Goal: Task Accomplishment & Management: Use online tool/utility

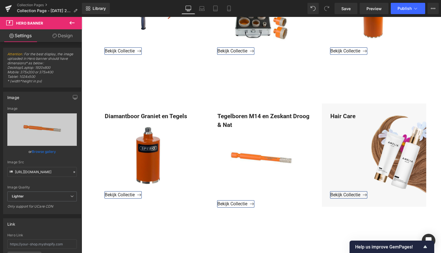
scroll to position [492, 0]
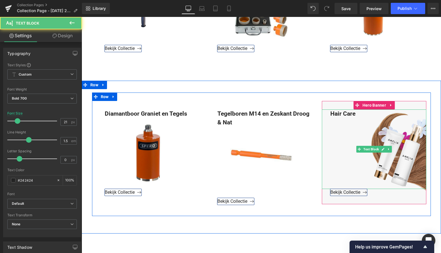
click at [354, 113] on div "Hair Care" at bounding box center [374, 150] width 104 height 80
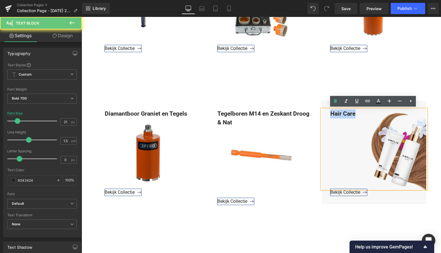
drag, startPoint x: 349, startPoint y: 112, endPoint x: 326, endPoint y: 112, distance: 23.2
click at [326, 112] on div "Hair Care" at bounding box center [374, 150] width 104 height 80
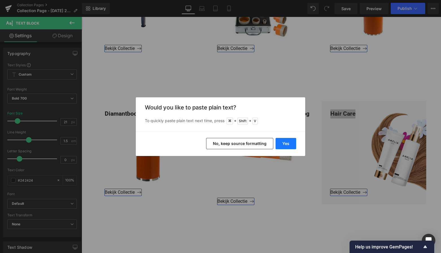
click at [288, 145] on button "Yes" at bounding box center [286, 143] width 21 height 11
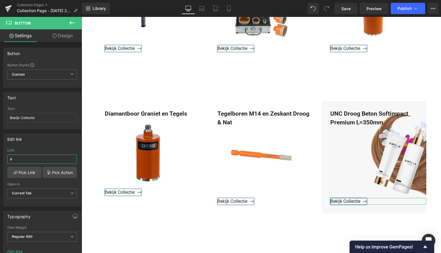
drag, startPoint x: 19, startPoint y: 160, endPoint x: -1, endPoint y: 158, distance: 19.6
click at [0, 158] on html "Button You are previewing how the will restyle your page. You can not edit Elem…" at bounding box center [220, 126] width 441 height 253
paste input "[URL][DOMAIN_NAME]"
type input "[URL][DOMAIN_NAME]"
click at [20, 172] on link "Pick Link" at bounding box center [24, 172] width 34 height 11
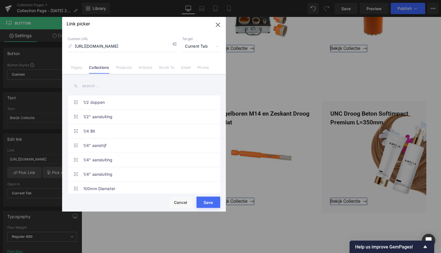
click at [208, 202] on button "Save" at bounding box center [208, 202] width 24 height 11
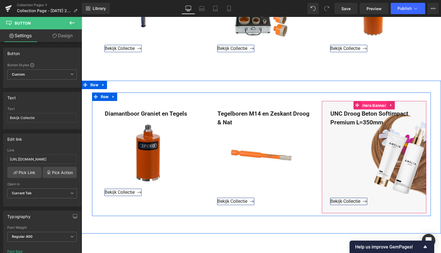
scroll to position [490, 0]
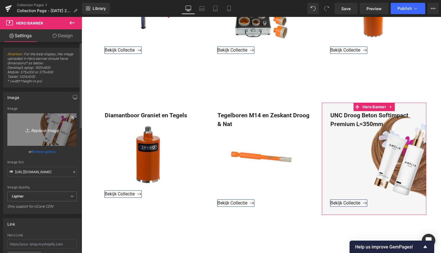
click at [42, 131] on icon "Replace Image" at bounding box center [41, 129] width 45 height 7
type input "C:\fakepath\Groen Modern Doe-het-zelf Instagram Stories (800 x 800 px)-3.png"
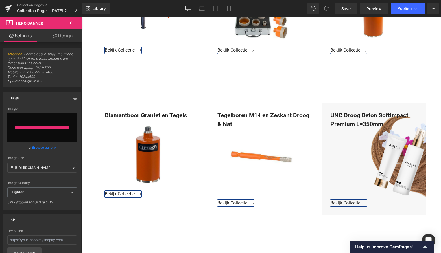
type input "[URL][DOMAIN_NAME]"
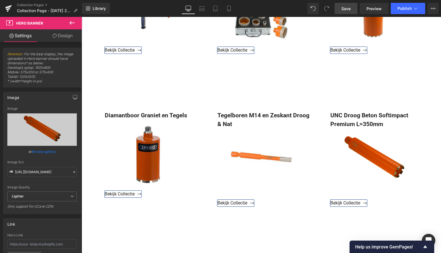
click at [348, 11] on span "Save" at bounding box center [345, 9] width 9 height 6
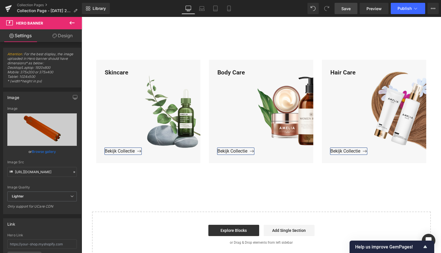
scroll to position [687, 0]
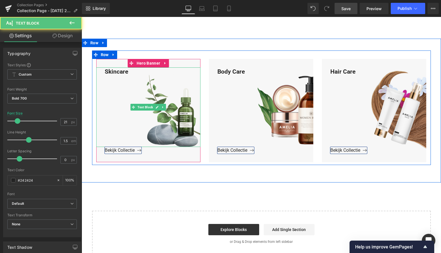
click at [131, 70] on div "Skincare" at bounding box center [148, 107] width 104 height 80
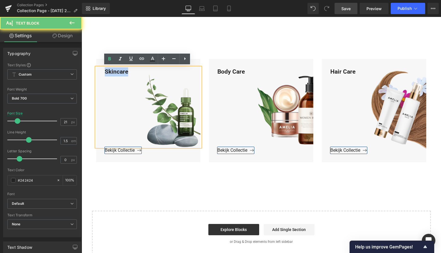
drag, startPoint x: 130, startPoint y: 71, endPoint x: 97, endPoint y: 71, distance: 33.0
click at [96, 70] on div "Skincare" at bounding box center [148, 107] width 104 height 80
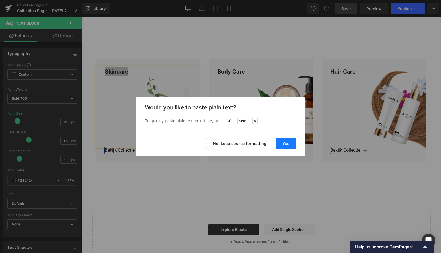
click at [289, 141] on button "Yes" at bounding box center [286, 143] width 21 height 11
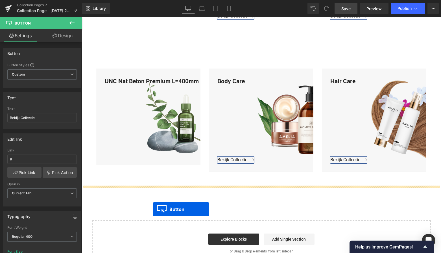
scroll to position [697, 0]
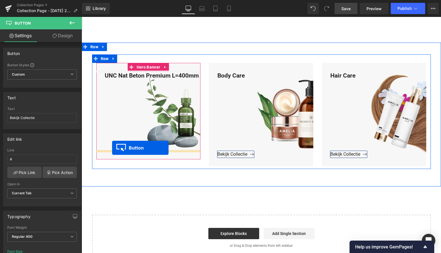
drag, startPoint x: 100, startPoint y: 75, endPoint x: 112, endPoint y: 148, distance: 74.5
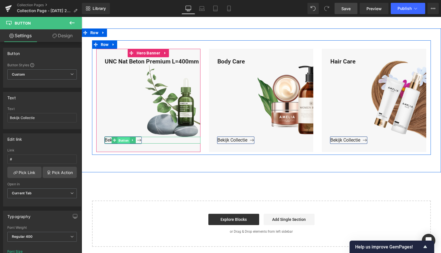
click at [122, 140] on span "Button" at bounding box center [123, 140] width 12 height 7
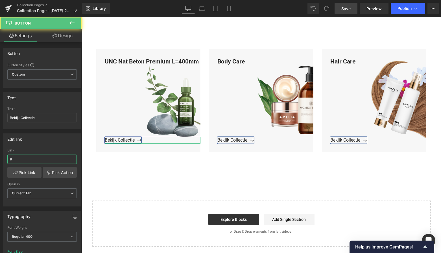
drag, startPoint x: 13, startPoint y: 159, endPoint x: -6, endPoint y: 158, distance: 19.8
click at [0, 158] on html "Button You are previewing how the will restyle your page. You can not edit Elem…" at bounding box center [220, 126] width 441 height 253
paste input "[URL][DOMAIN_NAME]"
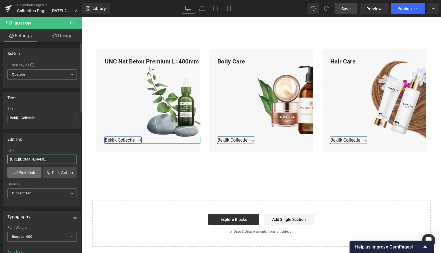
type input "[URL][DOMAIN_NAME]"
click at [26, 174] on link "Pick Link" at bounding box center [24, 172] width 34 height 11
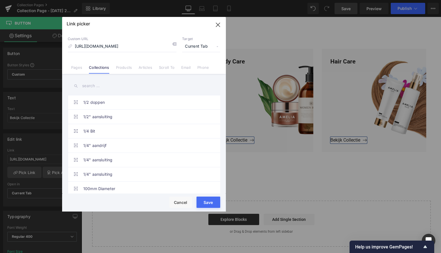
click at [207, 203] on button "Save" at bounding box center [208, 202] width 24 height 11
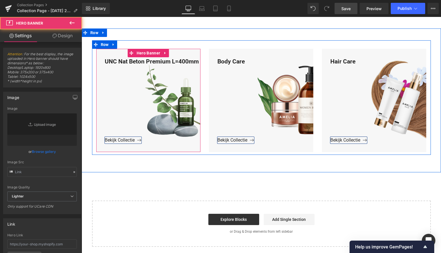
type input "[URL][DOMAIN_NAME]"
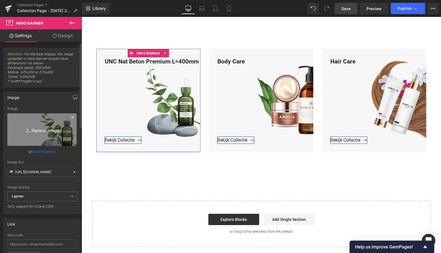
click at [39, 130] on icon "Replace Image" at bounding box center [41, 129] width 45 height 7
type input "C:\fakepath\Groen Modern Doe-het-zelf Instagram Stories (800 x 800 px)-3.png"
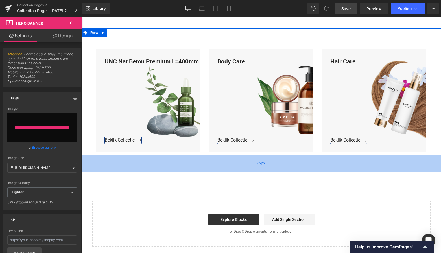
type input "[URL][DOMAIN_NAME]"
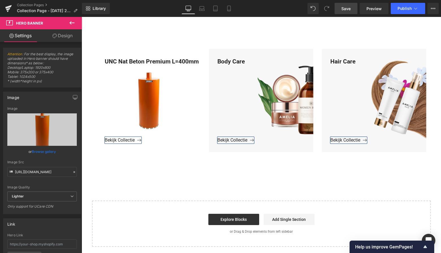
click at [347, 9] on span "Save" at bounding box center [345, 9] width 9 height 6
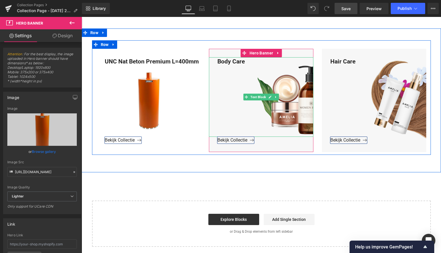
drag, startPoint x: 251, startPoint y: 63, endPoint x: 247, endPoint y: 62, distance: 4.0
click at [249, 62] on div "Body Care" at bounding box center [261, 97] width 104 height 80
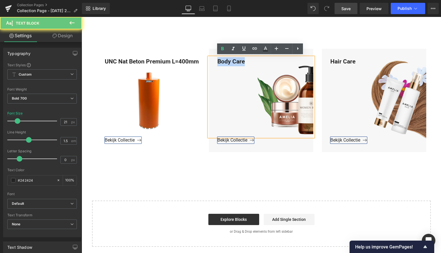
drag, startPoint x: 247, startPoint y: 62, endPoint x: 215, endPoint y: 61, distance: 32.5
click at [215, 61] on div "Body Care" at bounding box center [261, 97] width 104 height 80
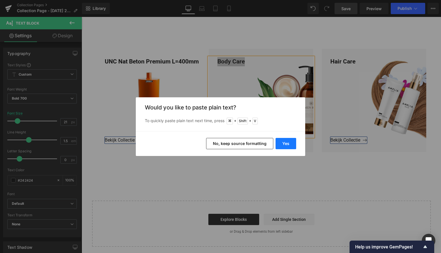
click at [289, 147] on button "Yes" at bounding box center [286, 143] width 21 height 11
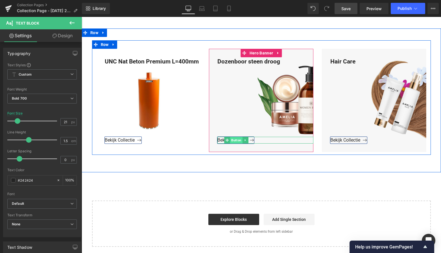
click at [235, 139] on span "Button" at bounding box center [236, 140] width 12 height 7
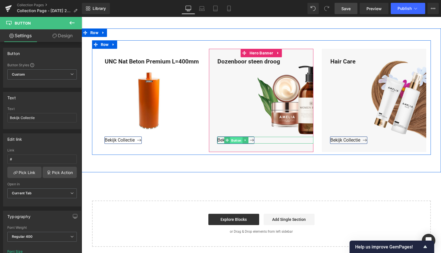
click at [237, 139] on span "Button" at bounding box center [236, 140] width 12 height 7
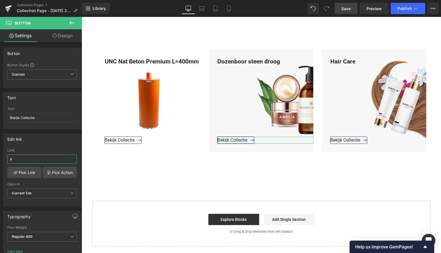
drag, startPoint x: 26, startPoint y: 160, endPoint x: -1, endPoint y: 158, distance: 26.6
click at [0, 158] on html "Button You are previewing how the will restyle your page. You can not edit Elem…" at bounding box center [220, 126] width 441 height 253
paste input "[URL][DOMAIN_NAME]"
type input "[URL][DOMAIN_NAME]"
click at [19, 170] on link "Pick Link" at bounding box center [24, 172] width 34 height 11
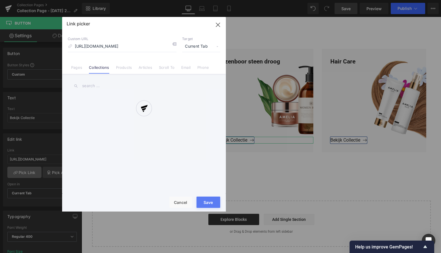
scroll to position [0, 31]
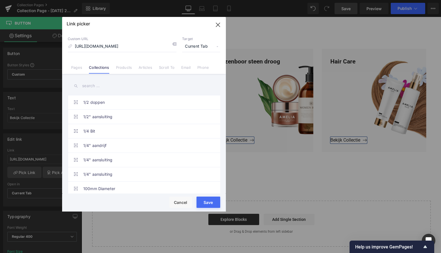
click at [206, 198] on button "Save" at bounding box center [208, 202] width 24 height 11
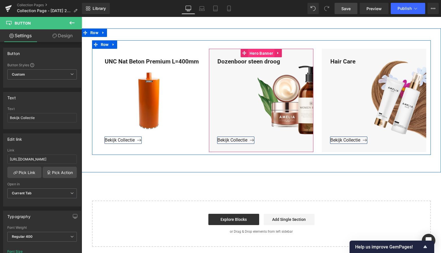
click at [260, 53] on span "Hero Banner" at bounding box center [261, 53] width 26 height 8
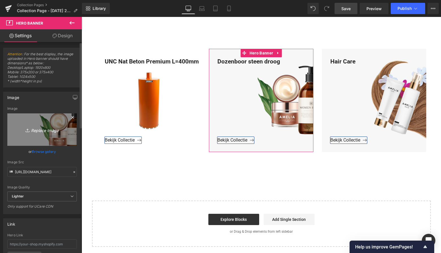
click at [40, 130] on icon "Replace Image" at bounding box center [41, 129] width 45 height 7
type input "C:\fakepath\Groen Modern Doe-het-zelf Instagram Stories (800 x 800 px)-3.png"
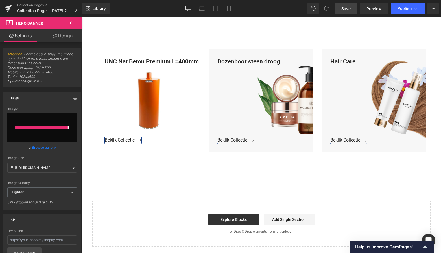
type input "[URL][DOMAIN_NAME]"
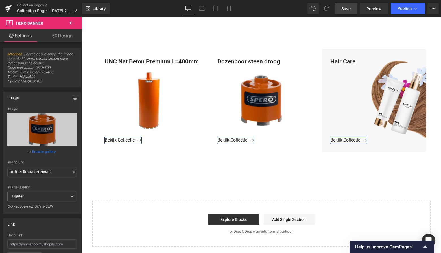
click at [351, 9] on link "Save" at bounding box center [346, 8] width 23 height 11
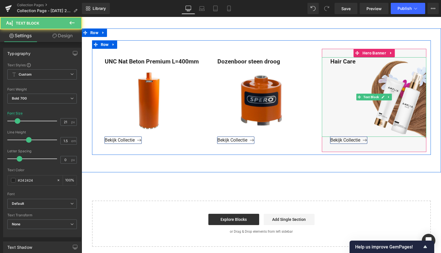
click at [357, 61] on div "Hair Care" at bounding box center [374, 97] width 104 height 80
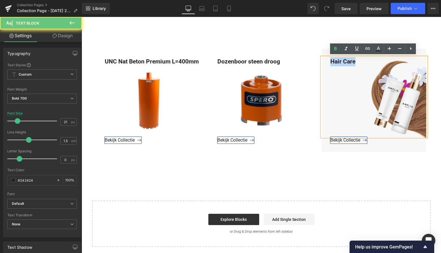
drag, startPoint x: 356, startPoint y: 61, endPoint x: 326, endPoint y: 61, distance: 30.2
click at [325, 60] on div "Hair Care" at bounding box center [374, 97] width 104 height 80
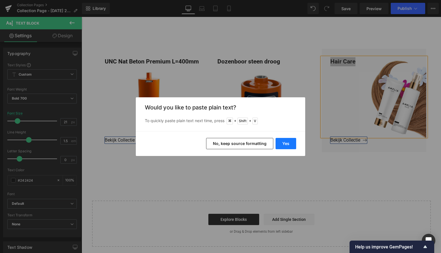
click at [288, 141] on button "Yes" at bounding box center [286, 143] width 21 height 11
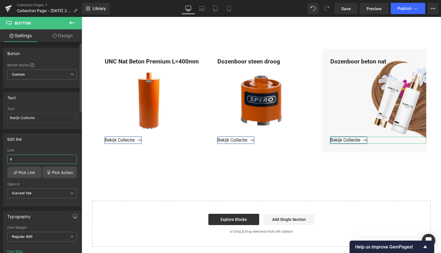
drag, startPoint x: 19, startPoint y: 155, endPoint x: 18, endPoint y: 159, distance: 3.8
click at [18, 157] on input "#" at bounding box center [41, 159] width 69 height 9
drag, startPoint x: 10, startPoint y: 160, endPoint x: 4, endPoint y: 159, distance: 5.7
click at [4, 159] on div "# Link # Pick Link Pick Action Current Tab New Tab Open in Current Tab Current …" at bounding box center [41, 177] width 77 height 58
paste input "[URL][DOMAIN_NAME]"
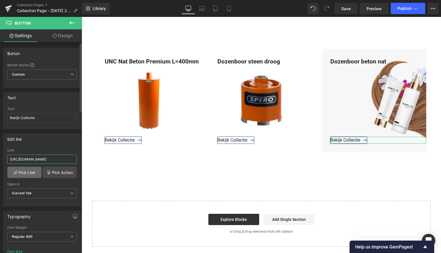
type input "[URL][DOMAIN_NAME]"
click at [25, 174] on link "Pick Link" at bounding box center [24, 172] width 34 height 11
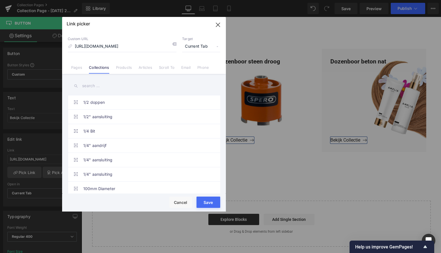
click at [203, 200] on button "Save" at bounding box center [208, 202] width 24 height 11
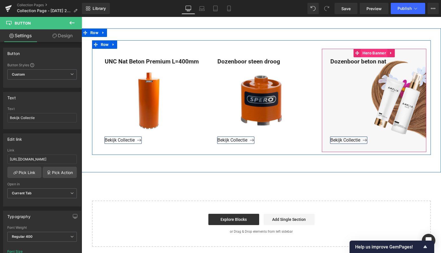
click at [372, 53] on span "Hero Banner" at bounding box center [374, 53] width 26 height 8
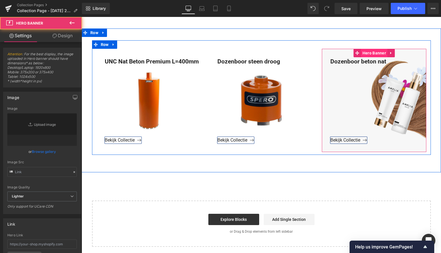
type input "[URL][DOMAIN_NAME]"
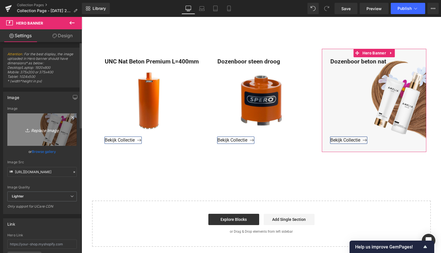
click at [47, 126] on icon "Replace Image" at bounding box center [41, 129] width 45 height 7
type input "C:\fakepath\Groen Modern Doe-het-zelf Instagram Stories (800 x 800 px)-3.png"
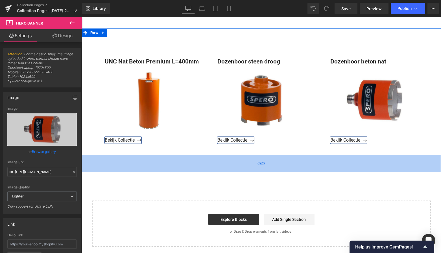
type input "[URL][DOMAIN_NAME]"
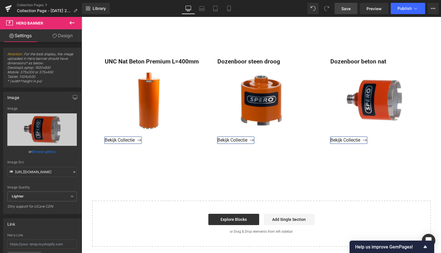
click at [346, 8] on span "Save" at bounding box center [345, 9] width 9 height 6
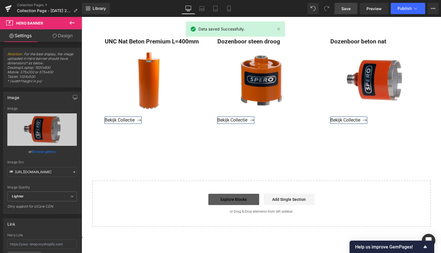
click at [233, 199] on link "Explore Blocks" at bounding box center [233, 199] width 51 height 11
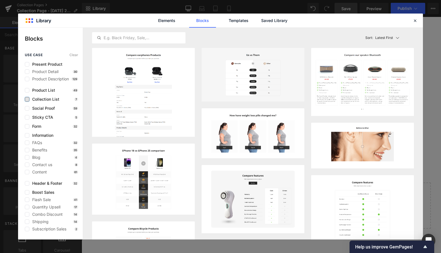
click at [29, 99] on label at bounding box center [27, 99] width 5 height 5
click at [27, 99] on input "checkbox" at bounding box center [27, 99] width 0 height 0
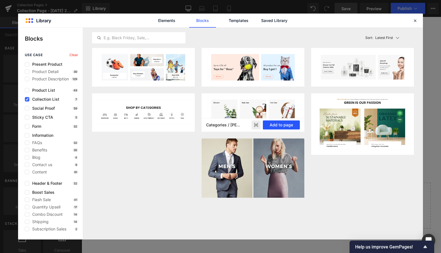
click at [286, 126] on button "Add to page" at bounding box center [281, 125] width 37 height 9
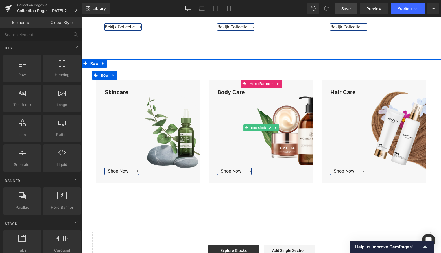
scroll to position [809, 0]
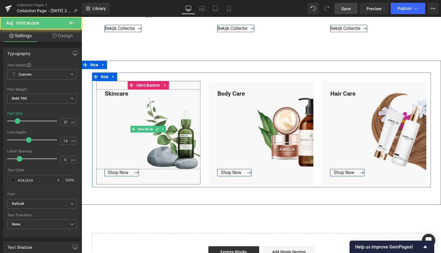
click at [127, 94] on div "Skincare" at bounding box center [148, 129] width 104 height 80
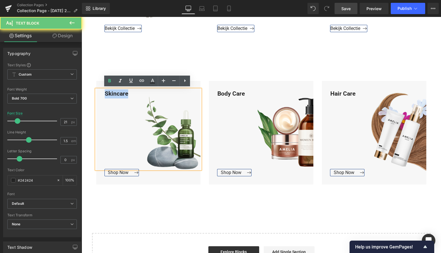
drag, startPoint x: 128, startPoint y: 93, endPoint x: 101, endPoint y: 91, distance: 27.2
click at [101, 91] on div "Skincare" at bounding box center [148, 129] width 104 height 80
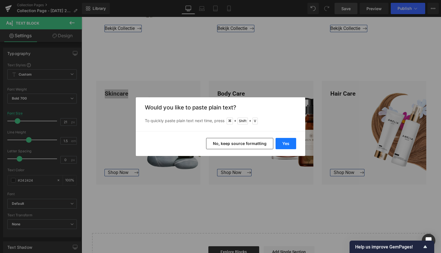
click at [288, 144] on button "Yes" at bounding box center [286, 143] width 21 height 11
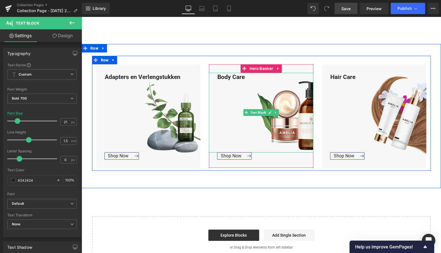
scroll to position [827, 0]
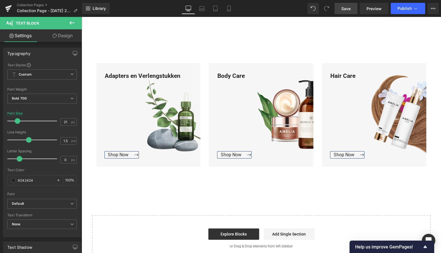
click at [236, 233] on div "Loading Product Data" at bounding box center [220, 231] width 41 height 6
click at [227, 234] on div "Loading Product Data" at bounding box center [220, 231] width 41 height 6
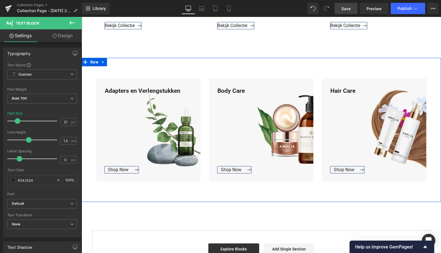
scroll to position [845, 0]
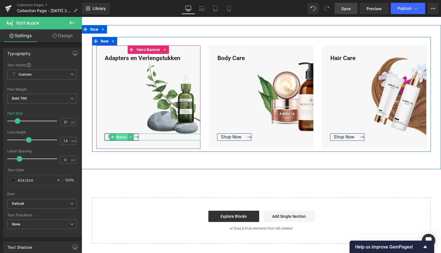
click at [120, 136] on span "Button" at bounding box center [121, 137] width 12 height 7
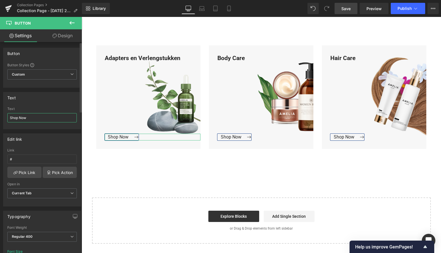
drag, startPoint x: 25, startPoint y: 118, endPoint x: 0, endPoint y: 118, distance: 25.1
click at [0, 118] on div "Text Shop Now Text Shop Now" at bounding box center [42, 108] width 84 height 41
type input "Bekijk Collectie"
drag, startPoint x: 35, startPoint y: 119, endPoint x: 13, endPoint y: 119, distance: 21.7
click at [9, 119] on input "Bekijk Collectie" at bounding box center [41, 117] width 69 height 9
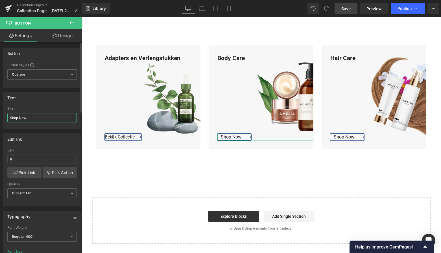
drag, startPoint x: 32, startPoint y: 117, endPoint x: 1, endPoint y: 118, distance: 31.9
click at [0, 117] on html "Button You are previewing how the will restyle your page. You can not edit Elem…" at bounding box center [220, 126] width 441 height 253
paste input "Bekijk Collectie"
type input "Bekijk Collectie"
drag, startPoint x: 33, startPoint y: 119, endPoint x: 4, endPoint y: 119, distance: 29.6
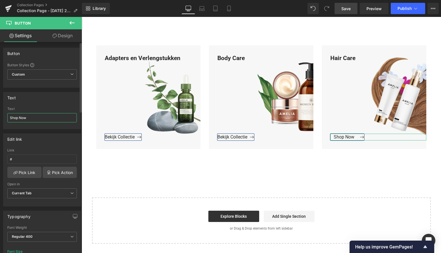
click at [5, 119] on div "Shop Now Text Shop Now" at bounding box center [41, 118] width 77 height 22
paste input "Bekijk Collectie"
type input "Bekijk Collectie"
click at [350, 8] on span "Save" at bounding box center [345, 9] width 9 height 6
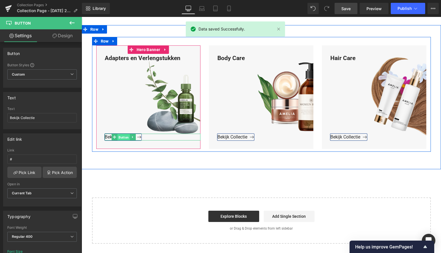
click at [122, 136] on span "Button" at bounding box center [123, 137] width 12 height 7
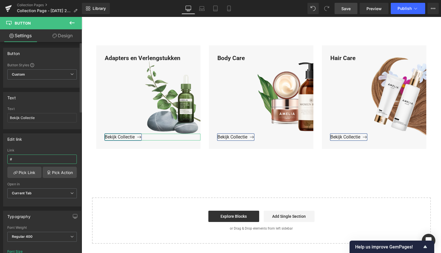
click at [17, 162] on input "#" at bounding box center [41, 159] width 69 height 9
drag, startPoint x: 10, startPoint y: 159, endPoint x: 1, endPoint y: 158, distance: 9.7
click at [1, 158] on div "Edit link # Link # Pick Link Pick Action Current Tab New Tab Open in Current Ta…" at bounding box center [42, 167] width 84 height 77
paste input "[URL][DOMAIN_NAME]"
type input "[URL][DOMAIN_NAME]"
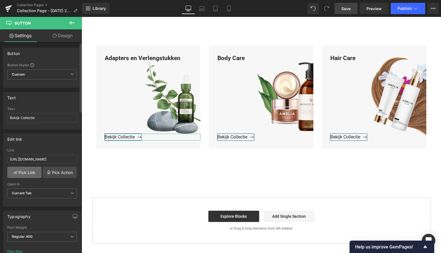
click at [23, 172] on link "Pick Link" at bounding box center [24, 172] width 34 height 11
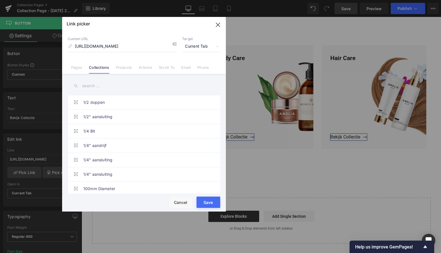
click at [207, 203] on button "Save" at bounding box center [208, 202] width 24 height 11
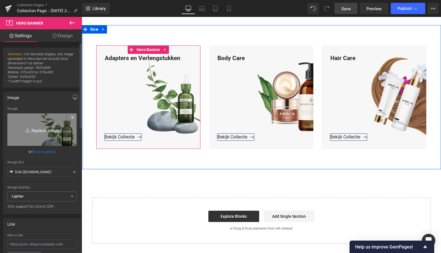
click at [46, 130] on icon "Replace Image" at bounding box center [41, 129] width 45 height 7
type input "C:\fakepath\Groen Modern Doe-het-zelf Instagram Stories (800 x 800 px)-3.png"
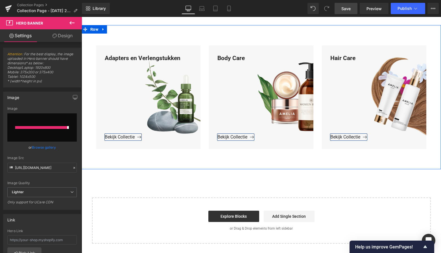
type input "[URL][DOMAIN_NAME]"
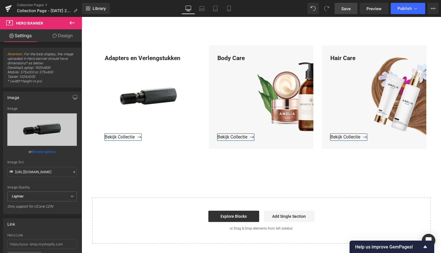
click at [348, 10] on span "Save" at bounding box center [345, 9] width 9 height 6
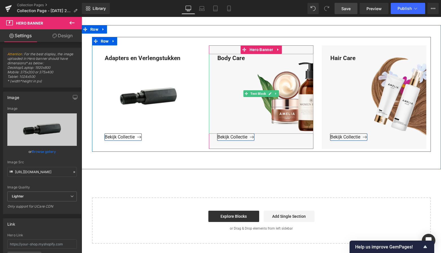
drag, startPoint x: 246, startPoint y: 62, endPoint x: 246, endPoint y: 58, distance: 3.7
click at [246, 60] on div "Body Care" at bounding box center [261, 94] width 104 height 80
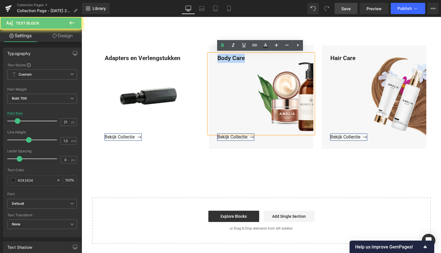
drag, startPoint x: 246, startPoint y: 58, endPoint x: 213, endPoint y: 56, distance: 33.1
click at [211, 55] on div "Body Care" at bounding box center [261, 94] width 104 height 80
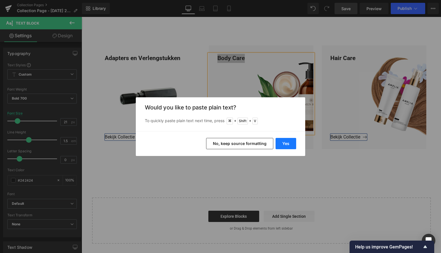
click at [289, 145] on button "Yes" at bounding box center [286, 143] width 21 height 11
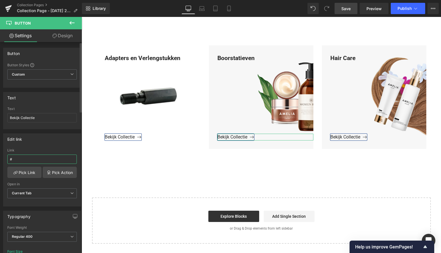
click at [21, 160] on input "#" at bounding box center [41, 159] width 69 height 9
drag, startPoint x: 12, startPoint y: 159, endPoint x: -2, endPoint y: 159, distance: 14.7
click at [0, 159] on html "Button You are previewing how the will restyle your page. You can not edit Elem…" at bounding box center [220, 126] width 441 height 253
paste input "[URL][DOMAIN_NAME]"
type input "[URL][DOMAIN_NAME]"
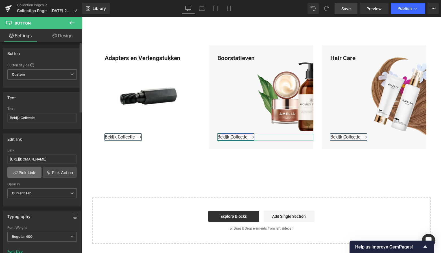
click at [21, 173] on link "Pick Link" at bounding box center [24, 172] width 34 height 11
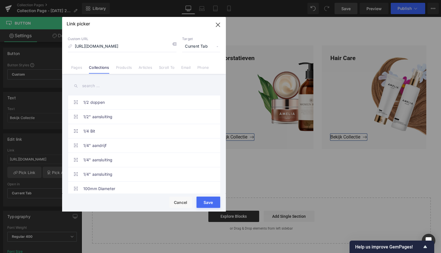
click at [208, 202] on button "Save" at bounding box center [208, 202] width 24 height 11
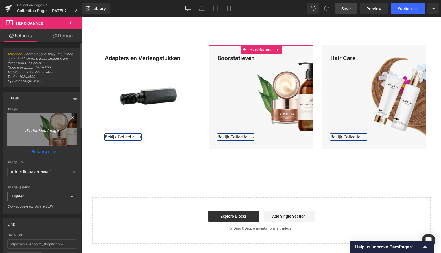
click at [44, 131] on icon "Replace Image" at bounding box center [41, 129] width 45 height 7
type input "C:\fakepath\Groen Modern Doe-het-zelf Instagram Stories (800 x 800 px)-3.png"
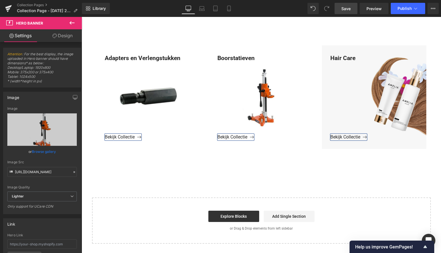
type input "[URL][DOMAIN_NAME]"
click at [346, 10] on span "Save" at bounding box center [345, 9] width 9 height 6
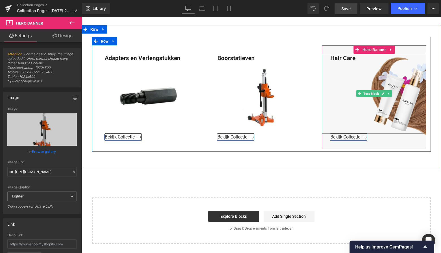
click at [358, 60] on div "Hair Care" at bounding box center [374, 94] width 104 height 80
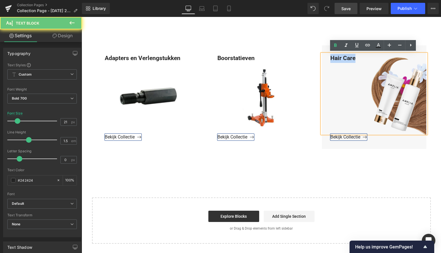
drag, startPoint x: 357, startPoint y: 59, endPoint x: 326, endPoint y: 59, distance: 30.8
click at [327, 59] on div "Hair Care" at bounding box center [374, 94] width 104 height 80
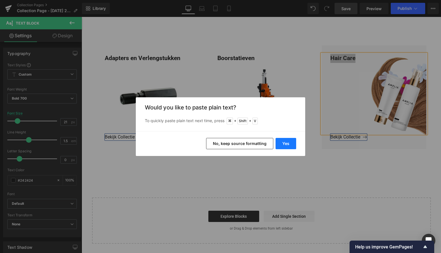
click at [285, 141] on button "Yes" at bounding box center [286, 143] width 21 height 11
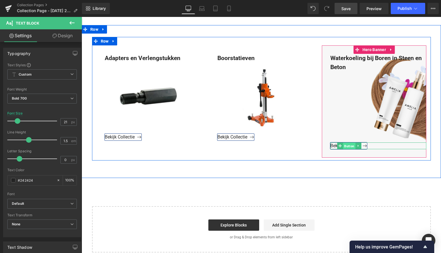
click at [346, 145] on span "Button" at bounding box center [349, 146] width 12 height 7
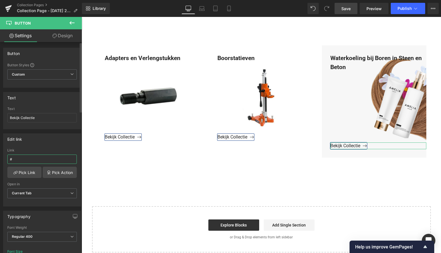
click at [19, 158] on input "#" at bounding box center [41, 159] width 69 height 9
drag, startPoint x: 14, startPoint y: 159, endPoint x: 3, endPoint y: 159, distance: 11.3
click at [3, 158] on div "Edit link # Link # Pick Link Pick Action Current Tab New Tab Open in Current Ta…" at bounding box center [42, 167] width 84 height 77
paste input "[URL][DOMAIN_NAME]"
type input "[URL][DOMAIN_NAME]"
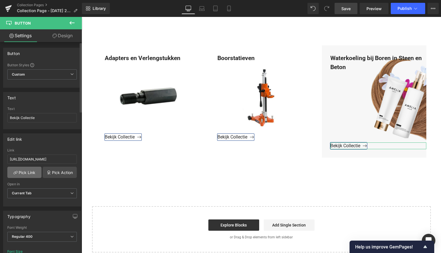
click at [26, 173] on link "Pick Link" at bounding box center [24, 172] width 34 height 11
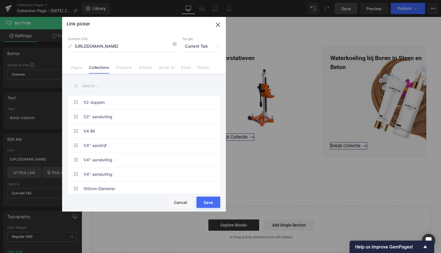
click at [210, 204] on button "Save" at bounding box center [208, 202] width 24 height 11
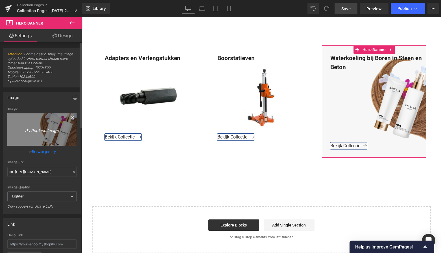
click at [47, 128] on icon "Replace Image" at bounding box center [41, 129] width 45 height 7
type input "C:\fakepath\Groen Modern Doe-het-zelf Instagram Stories (800 x 800 px)-3.png"
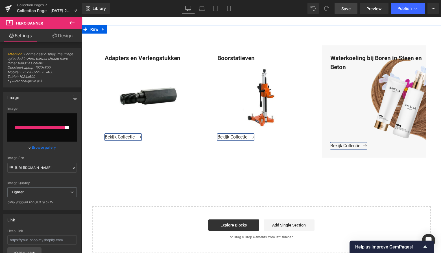
type input "[URL][DOMAIN_NAME]"
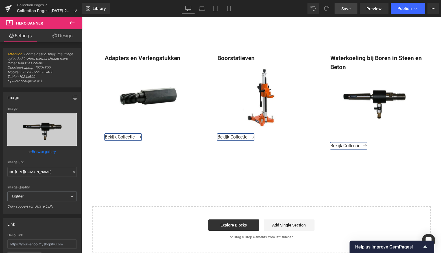
click at [350, 10] on span "Save" at bounding box center [345, 9] width 9 height 6
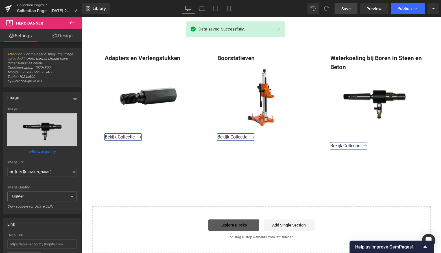
click at [232, 225] on link "Explore Blocks" at bounding box center [233, 225] width 51 height 11
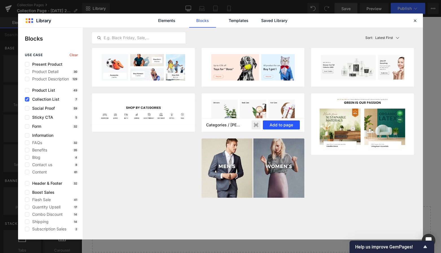
click at [282, 123] on button "Add to page" at bounding box center [281, 125] width 37 height 9
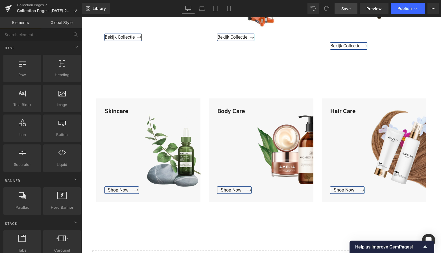
scroll to position [935, 0]
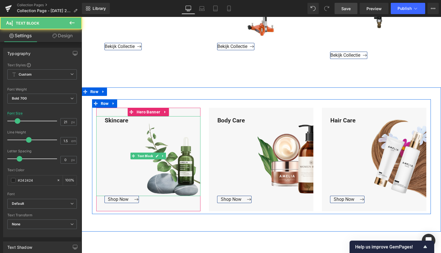
drag, startPoint x: 128, startPoint y: 120, endPoint x: 130, endPoint y: 121, distance: 2.9
click at [128, 120] on div "Skincare" at bounding box center [148, 156] width 104 height 80
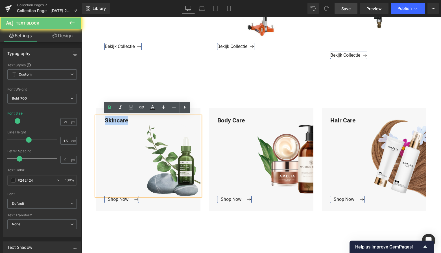
drag, startPoint x: 120, startPoint y: 120, endPoint x: 99, endPoint y: 122, distance: 20.7
click at [96, 119] on div "Skincare" at bounding box center [148, 156] width 104 height 80
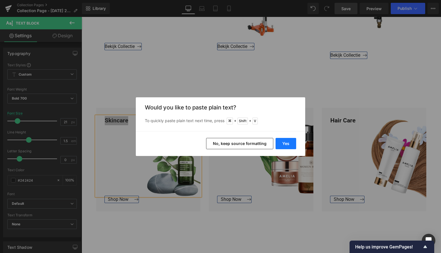
click at [290, 144] on button "Yes" at bounding box center [286, 143] width 21 height 11
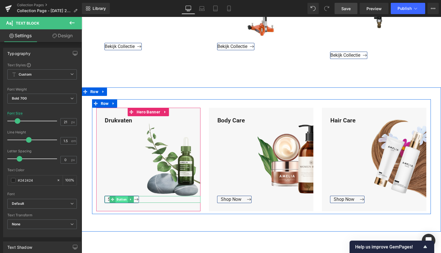
click at [119, 198] on span "Button" at bounding box center [121, 199] width 12 height 7
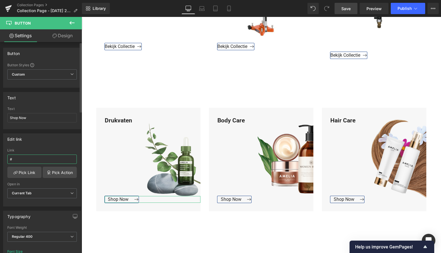
click at [19, 161] on input "#" at bounding box center [41, 159] width 69 height 9
drag, startPoint x: 19, startPoint y: 160, endPoint x: -7, endPoint y: 160, distance: 26.3
click at [0, 160] on html "Button You are previewing how the will restyle your page. You can not edit Elem…" at bounding box center [220, 126] width 441 height 253
paste input "[URL][DOMAIN_NAME]"
type input "[URL][DOMAIN_NAME]"
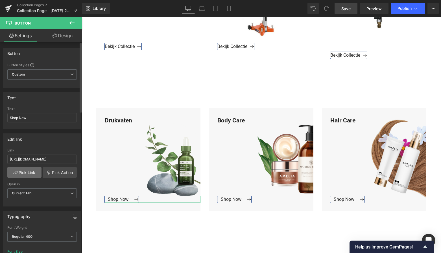
click at [19, 170] on link "Pick Link" at bounding box center [24, 172] width 34 height 11
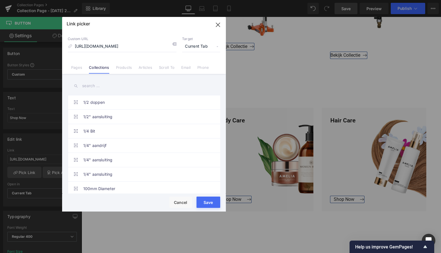
click at [209, 202] on button "Save" at bounding box center [208, 202] width 24 height 11
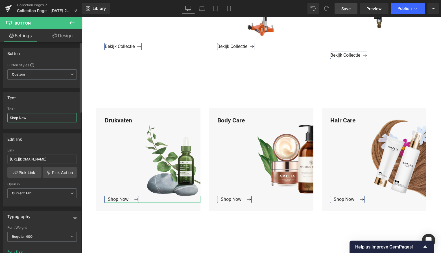
drag, startPoint x: 26, startPoint y: 117, endPoint x: 2, endPoint y: 117, distance: 24.3
click at [2, 117] on div "Text Shop Now Text Shop Now" at bounding box center [42, 108] width 84 height 41
type input "Bekijk Collectie"
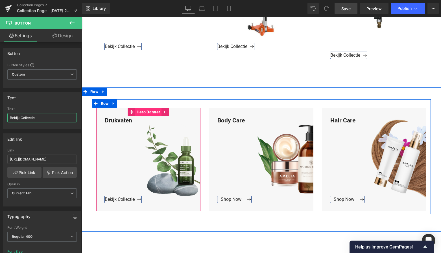
click at [148, 112] on span "Hero Banner" at bounding box center [148, 112] width 26 height 8
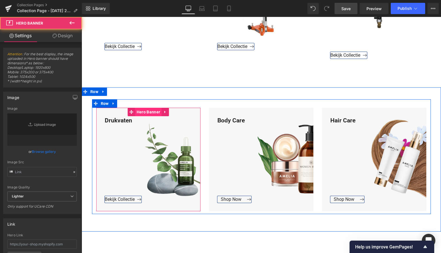
type input "[URL][DOMAIN_NAME]"
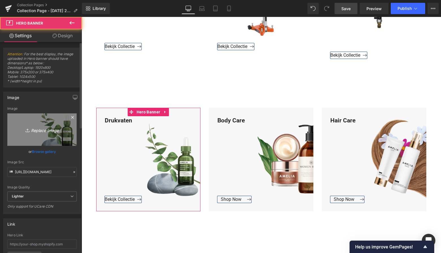
click at [49, 130] on icon "Replace Image" at bounding box center [41, 129] width 45 height 7
type input "C:\fakepath\Groen Modern Doe-het-zelf Instagram Stories (800 x 800 px)-3.png"
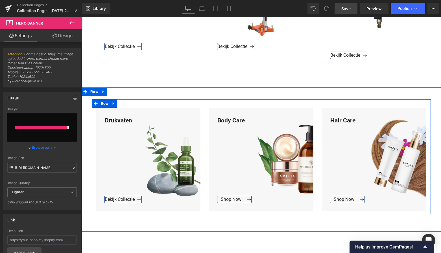
type input "[URL][DOMAIN_NAME]"
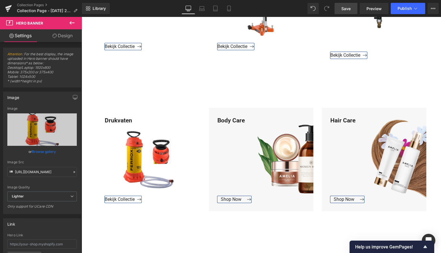
click at [350, 9] on span "Save" at bounding box center [345, 9] width 9 height 6
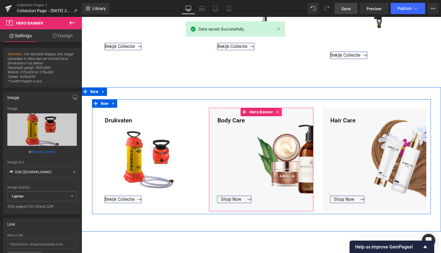
click at [279, 112] on link at bounding box center [277, 112] width 7 height 8
click at [280, 110] on icon at bounding box center [282, 112] width 4 height 4
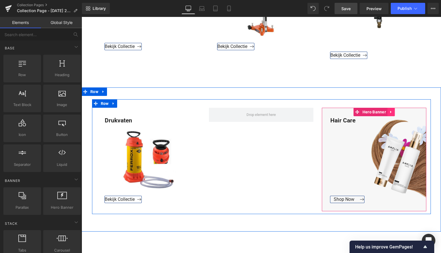
click at [390, 111] on icon at bounding box center [390, 112] width 1 height 3
click at [393, 110] on icon at bounding box center [395, 112] width 4 height 4
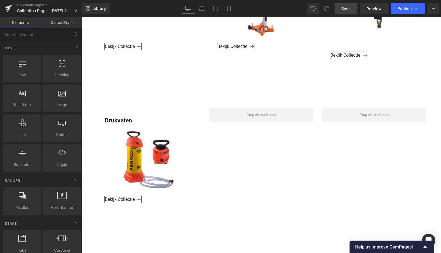
click at [343, 12] on link "Save" at bounding box center [346, 8] width 23 height 11
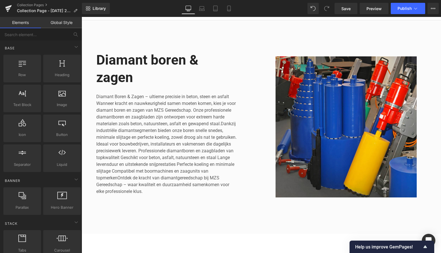
scroll to position [53, 0]
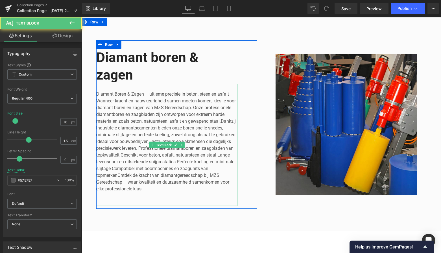
click at [144, 93] on p "Diamant Boren & Zagen – ultieme precisie in beton, steen en asfalt Wanneer krac…" at bounding box center [166, 142] width 141 height 102
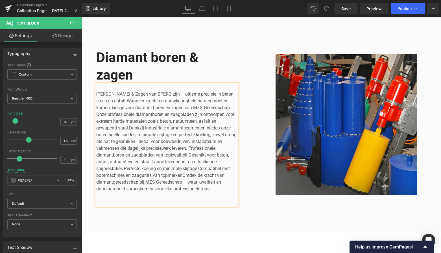
scroll to position [54, 0]
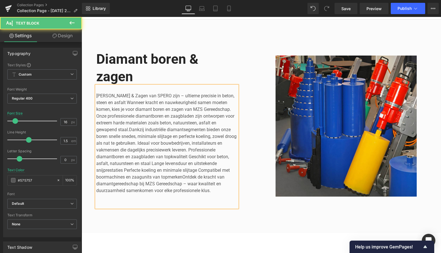
click at [178, 93] on p "[PERSON_NAME] & Zagen van SPERO zijn – ultieme precisie in beton, steen en asfa…" at bounding box center [166, 144] width 141 height 102
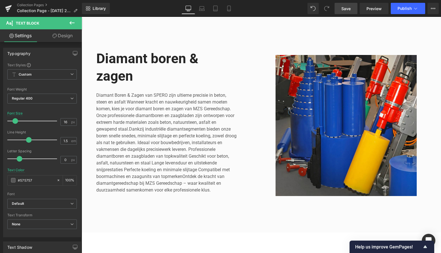
click at [346, 9] on span "Save" at bounding box center [345, 9] width 9 height 6
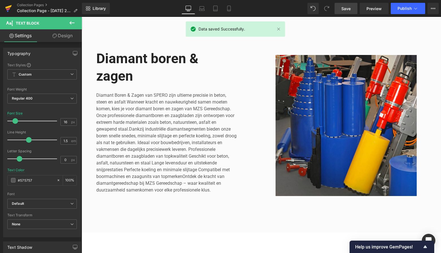
click at [6, 9] on icon at bounding box center [8, 8] width 7 height 14
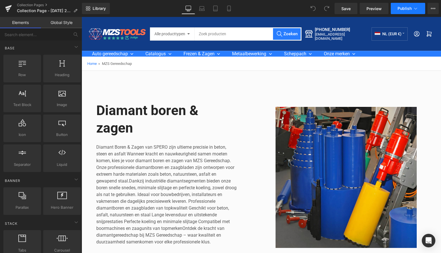
click at [405, 8] on span "Publish" at bounding box center [404, 8] width 14 height 5
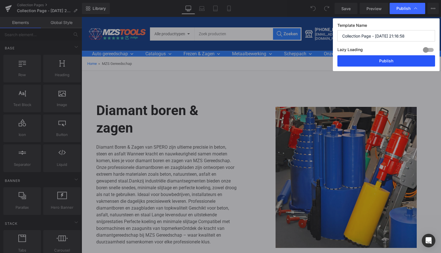
click at [386, 63] on button "Publish" at bounding box center [386, 60] width 98 height 11
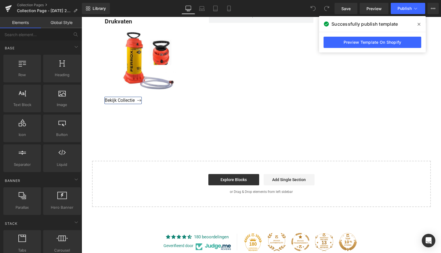
scroll to position [1018, 0]
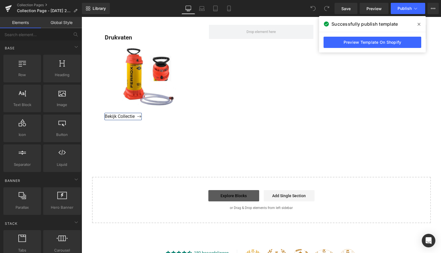
click at [232, 194] on link "Explore Blocks" at bounding box center [233, 195] width 51 height 11
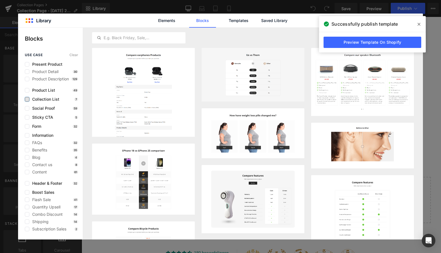
click at [25, 97] on label at bounding box center [27, 99] width 5 height 5
click at [27, 99] on input "checkbox" at bounding box center [27, 99] width 0 height 0
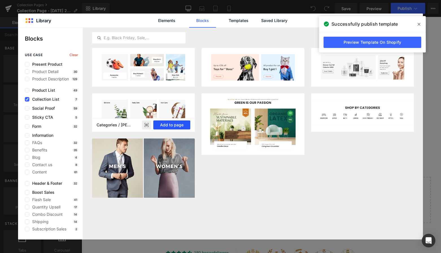
click at [172, 123] on button "Add to page" at bounding box center [171, 125] width 37 height 9
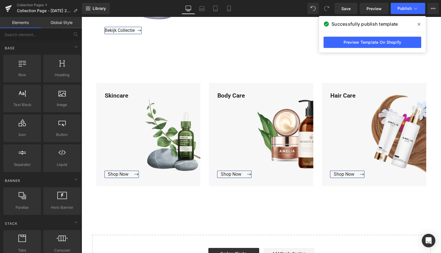
scroll to position [1103, 0]
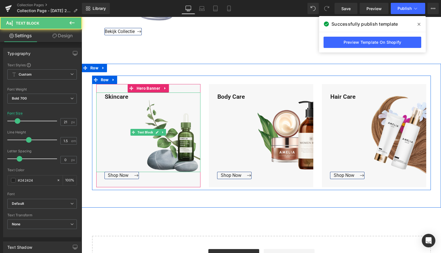
click at [130, 95] on div "Skincare" at bounding box center [148, 133] width 104 height 80
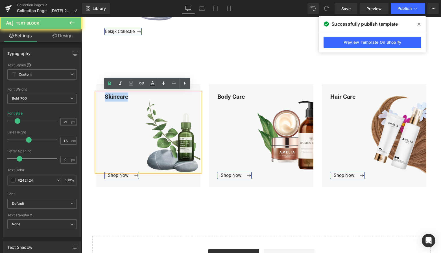
drag, startPoint x: 130, startPoint y: 95, endPoint x: 98, endPoint y: 94, distance: 32.2
click at [98, 94] on div "Skincare" at bounding box center [148, 133] width 104 height 80
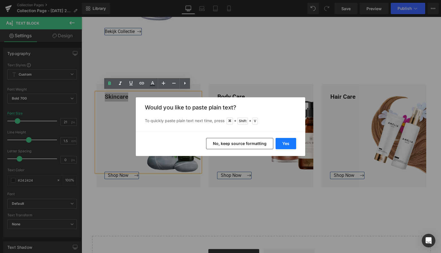
click at [285, 143] on button "Yes" at bounding box center [286, 143] width 21 height 11
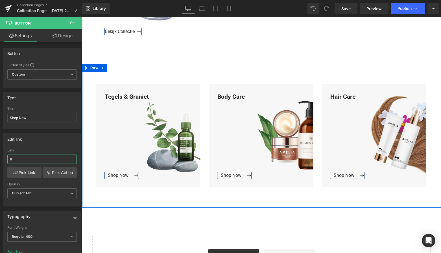
drag, startPoint x: 19, startPoint y: 159, endPoint x: -1, endPoint y: 159, distance: 20.3
click at [0, 159] on html "Button You are previewing how the will restyle your page. You can not edit Elem…" at bounding box center [220, 126] width 441 height 253
paste input "https://www.mzsgereedschap.nl/collections/tegels-en-graniet-1"
type input "https://www.mzsgereedschap.nl/collections/tegels-en-graniet-1"
click at [22, 173] on link "Pick Link" at bounding box center [24, 172] width 34 height 11
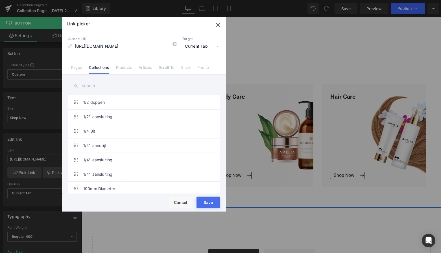
click at [208, 202] on button "Save" at bounding box center [208, 202] width 24 height 11
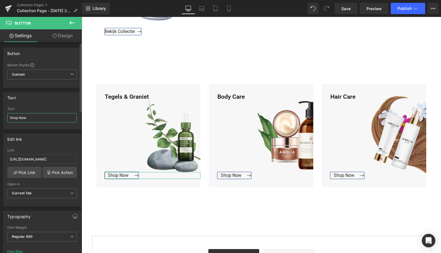
drag, startPoint x: 19, startPoint y: 117, endPoint x: 5, endPoint y: 115, distance: 14.2
click at [5, 115] on div "Shop Now Text Shop Now" at bounding box center [41, 118] width 77 height 22
type input "Bekijk Collectie"
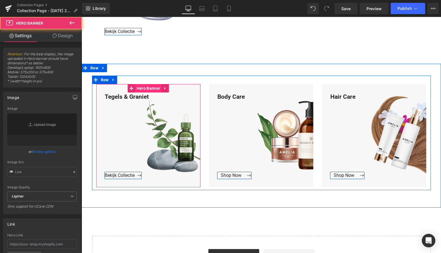
type input "[URL][DOMAIN_NAME]"
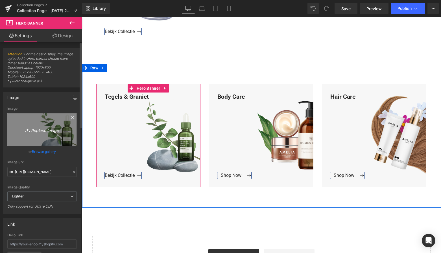
click at [46, 129] on icon "Replace Image" at bounding box center [41, 129] width 45 height 7
type input "C:\fakepath\Groen Modern Doe-het-zelf Instagram Stories (800 x 800 px)-3.png"
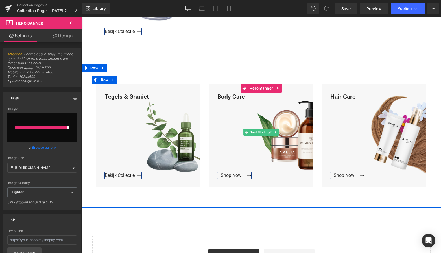
type input "https://ucarecdn.com/97385d1d-4807-4a3c-b7db-26352a6fc3b6/-/format/auto/-/previ…"
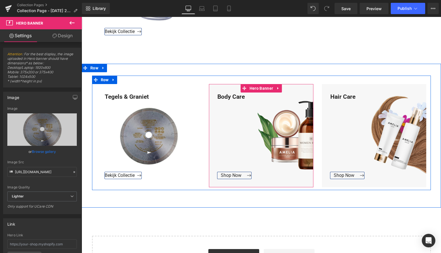
click at [277, 88] on icon at bounding box center [278, 88] width 4 height 4
click at [280, 87] on icon at bounding box center [282, 88] width 4 height 4
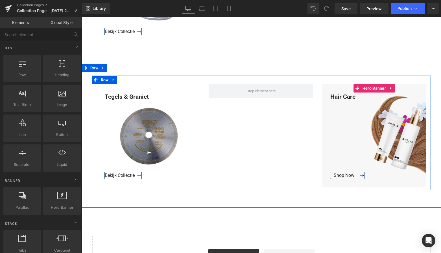
click at [391, 88] on icon at bounding box center [391, 88] width 4 height 4
click at [393, 87] on icon at bounding box center [395, 88] width 4 height 4
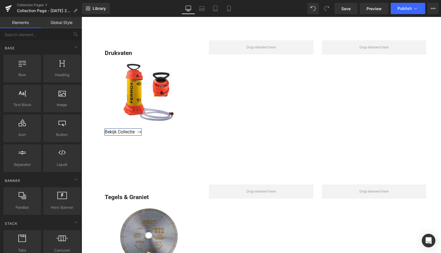
scroll to position [1003, 0]
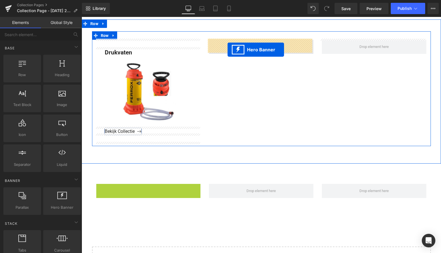
drag, startPoint x: 130, startPoint y: 186, endPoint x: 228, endPoint y: 50, distance: 168.1
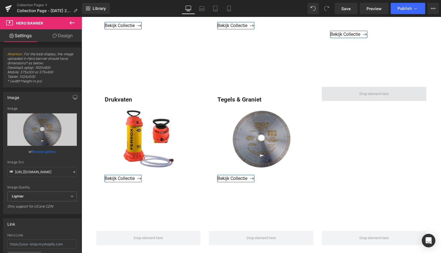
scroll to position [956, 0]
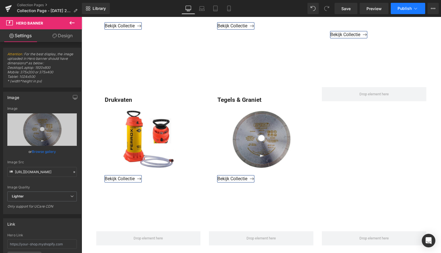
click at [412, 10] on button "Publish" at bounding box center [408, 8] width 34 height 11
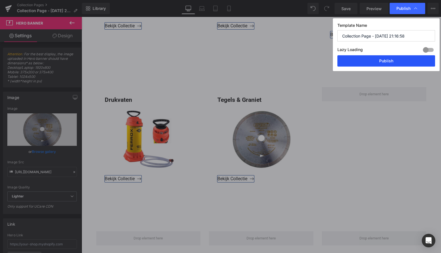
click at [391, 61] on button "Publish" at bounding box center [386, 60] width 98 height 11
